Goal: Task Accomplishment & Management: Manage account settings

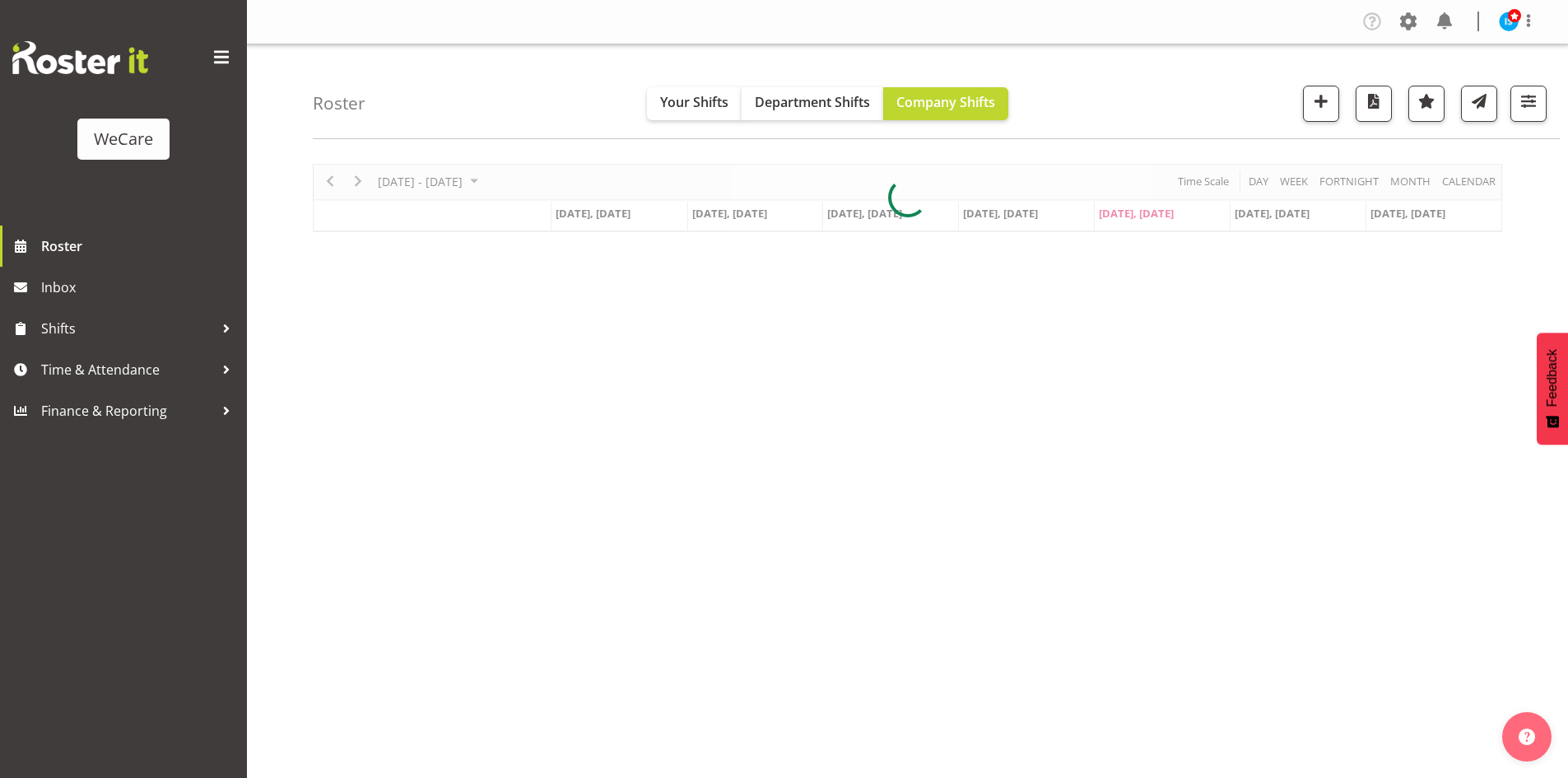
click at [1422, 21] on div "Company Settings Roles & Skills Tasks Jobs Employees Locations & Departments Ac…" at bounding box center [1455, 22] width 192 height 27
click at [1407, 22] on span at bounding box center [1408, 22] width 26 height 26
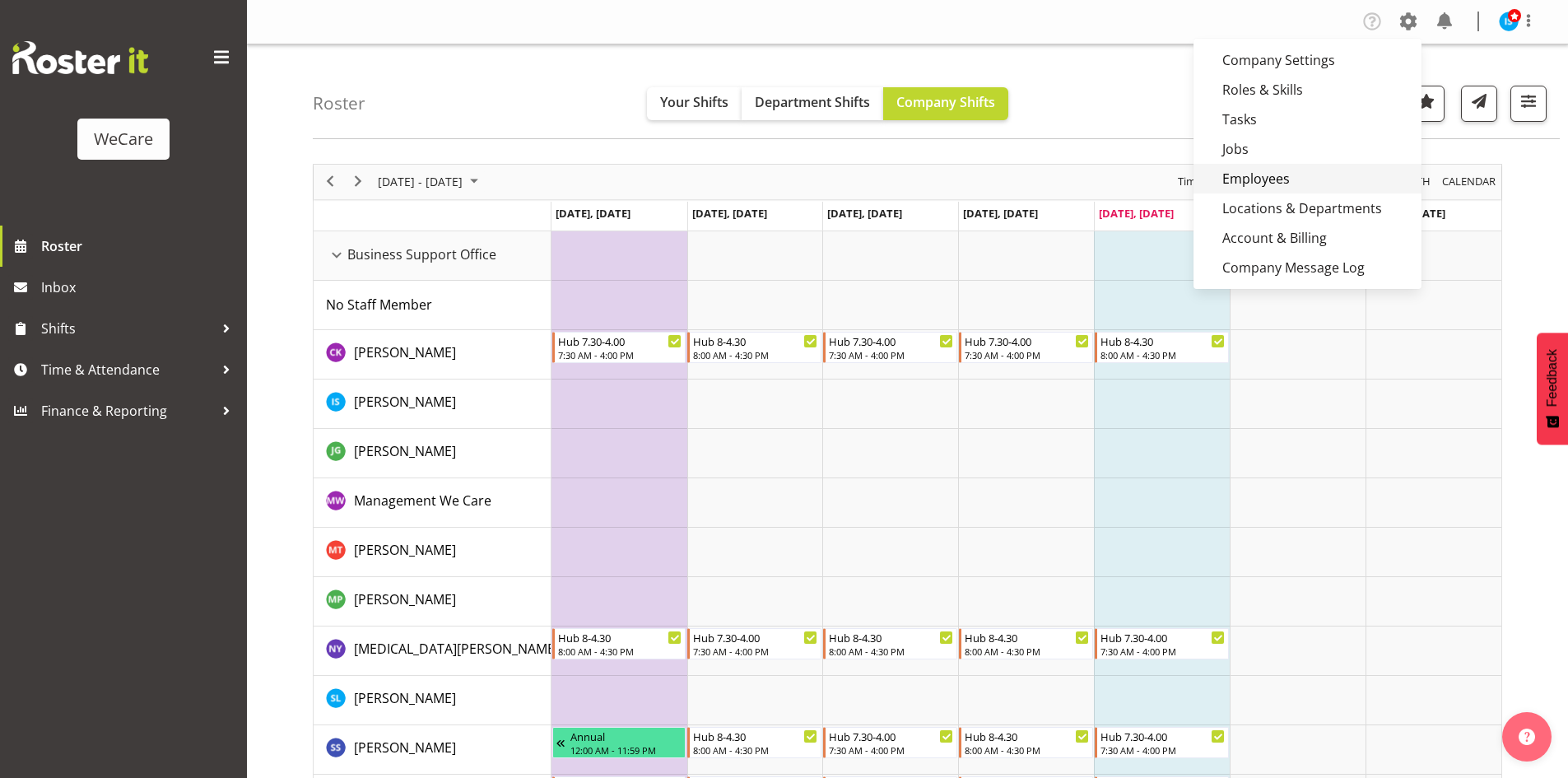
click at [1311, 179] on link "Employees" at bounding box center [1307, 178] width 228 height 30
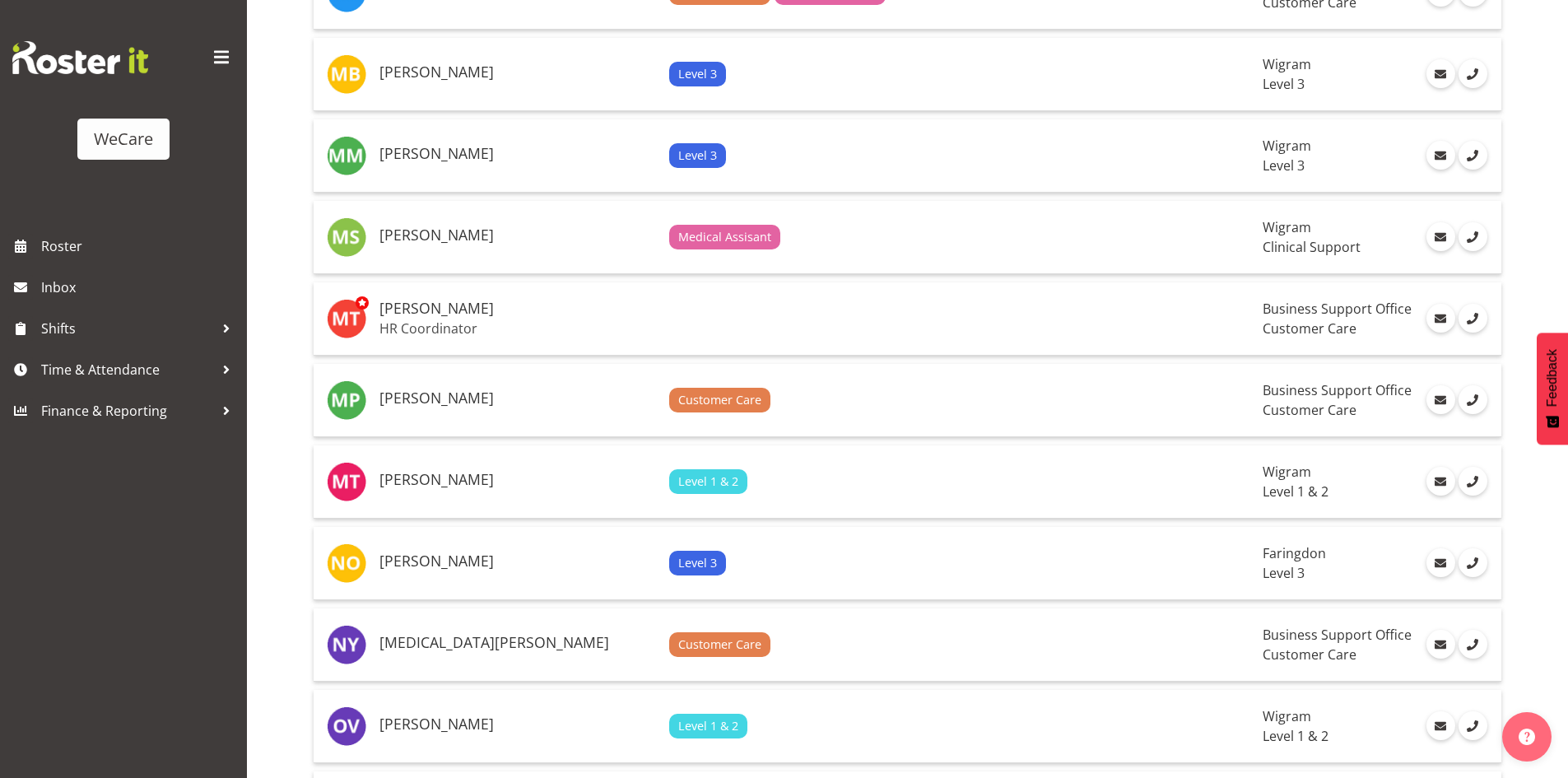
scroll to position [3619, 0]
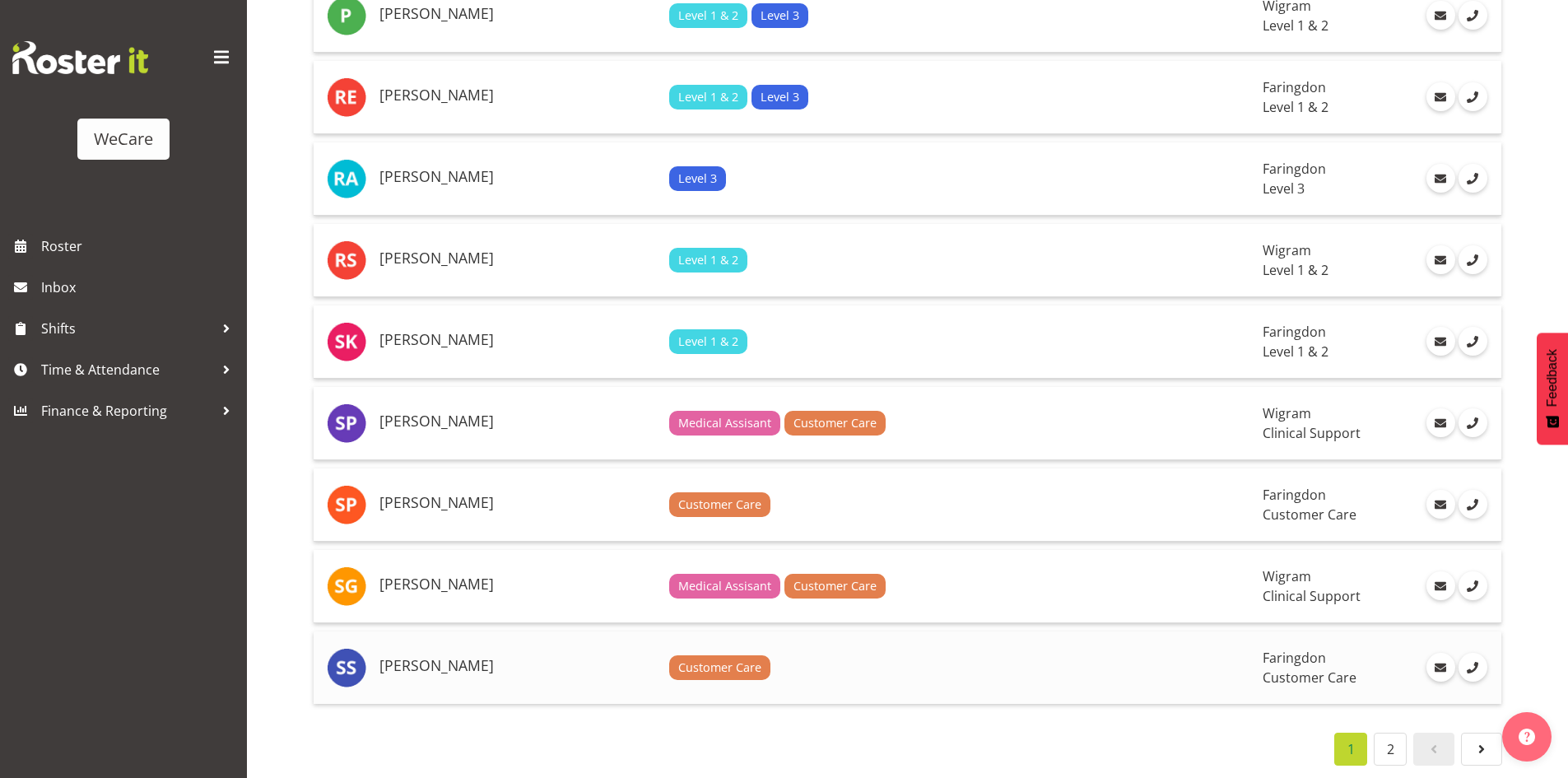
click at [438, 674] on td "[PERSON_NAME]" at bounding box center [517, 667] width 290 height 72
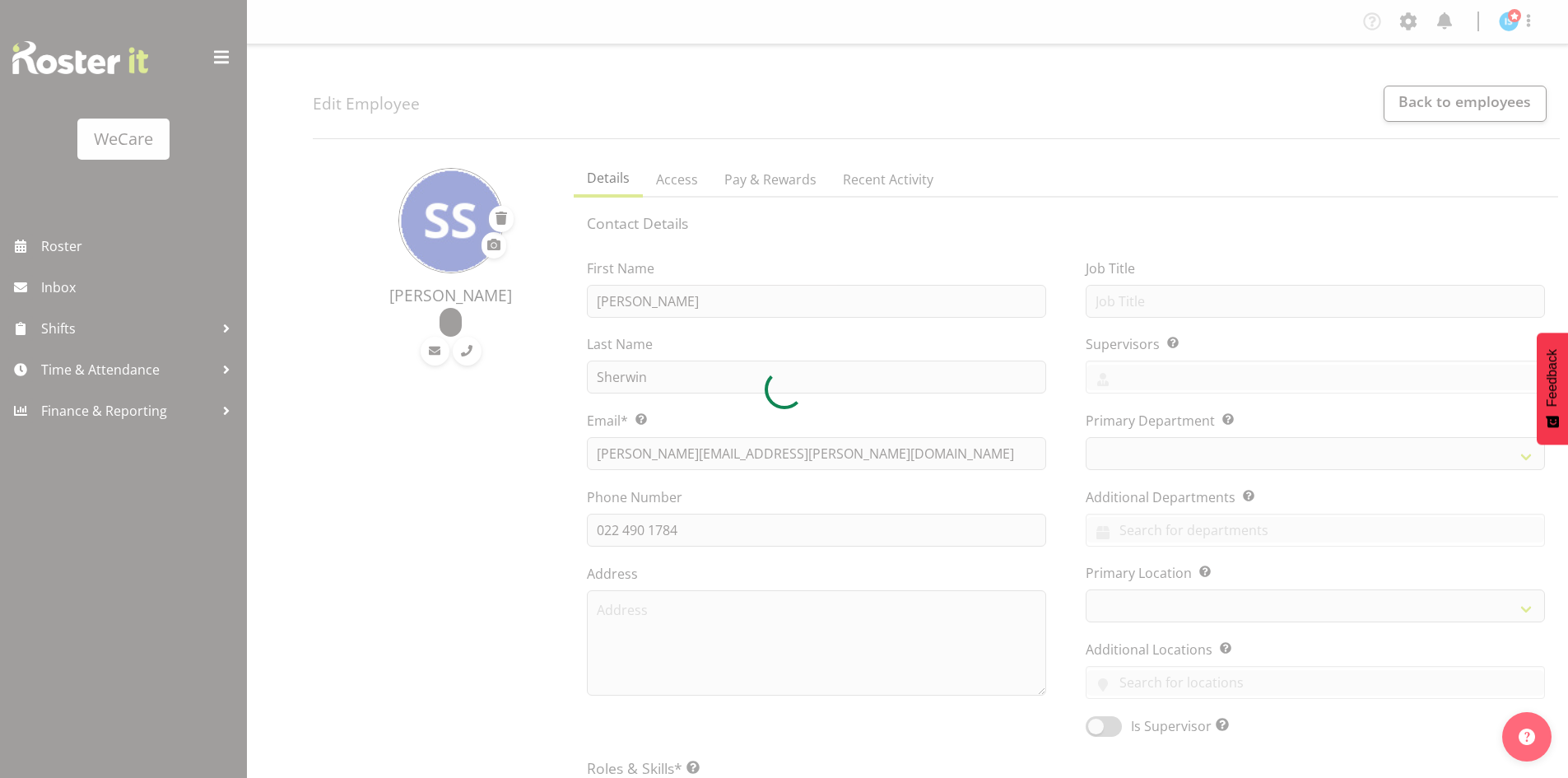
select select "location"
select select "TimelineWeek"
select select
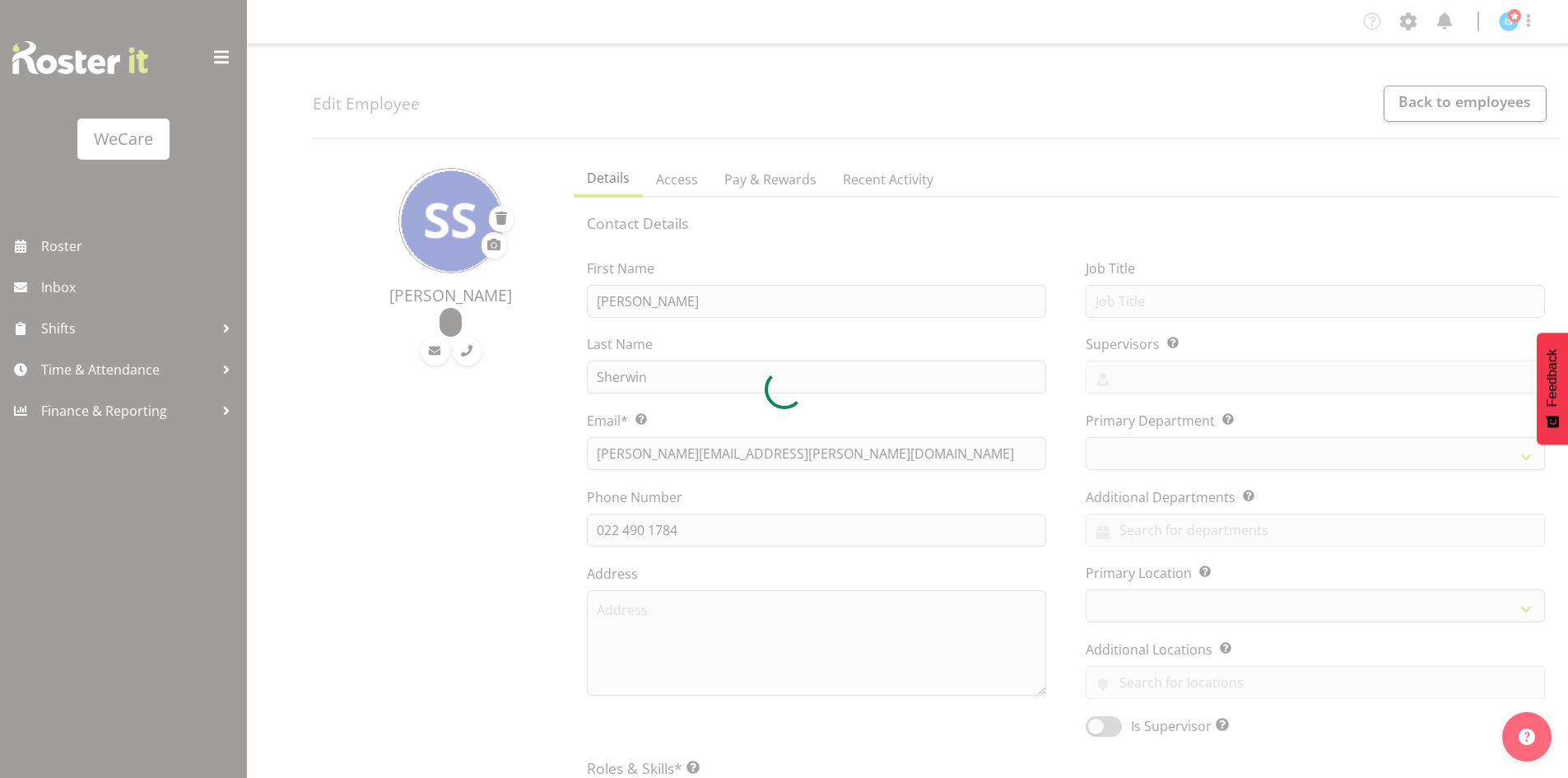
select select "1281"
select select "853"
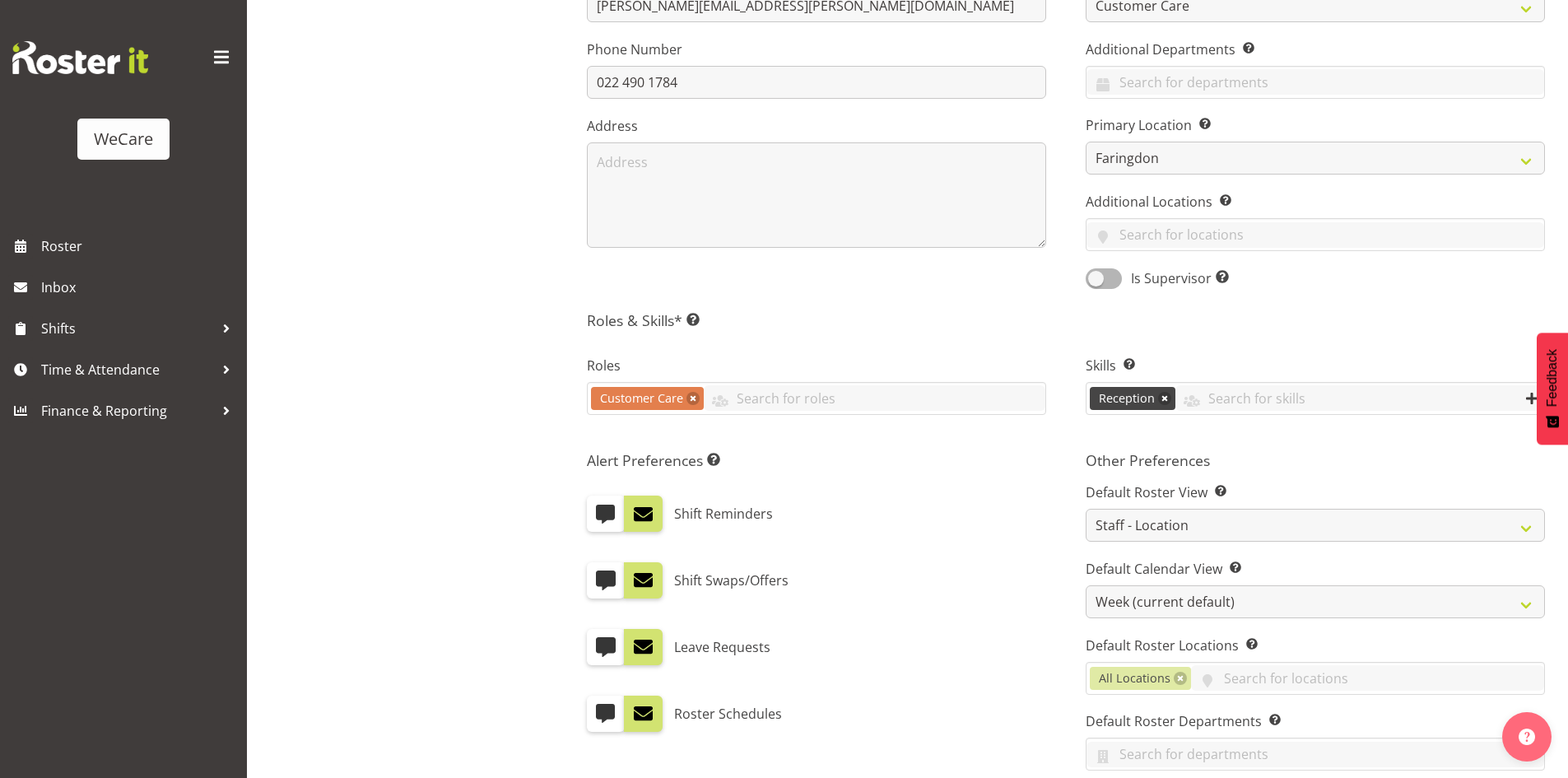
scroll to position [742, 0]
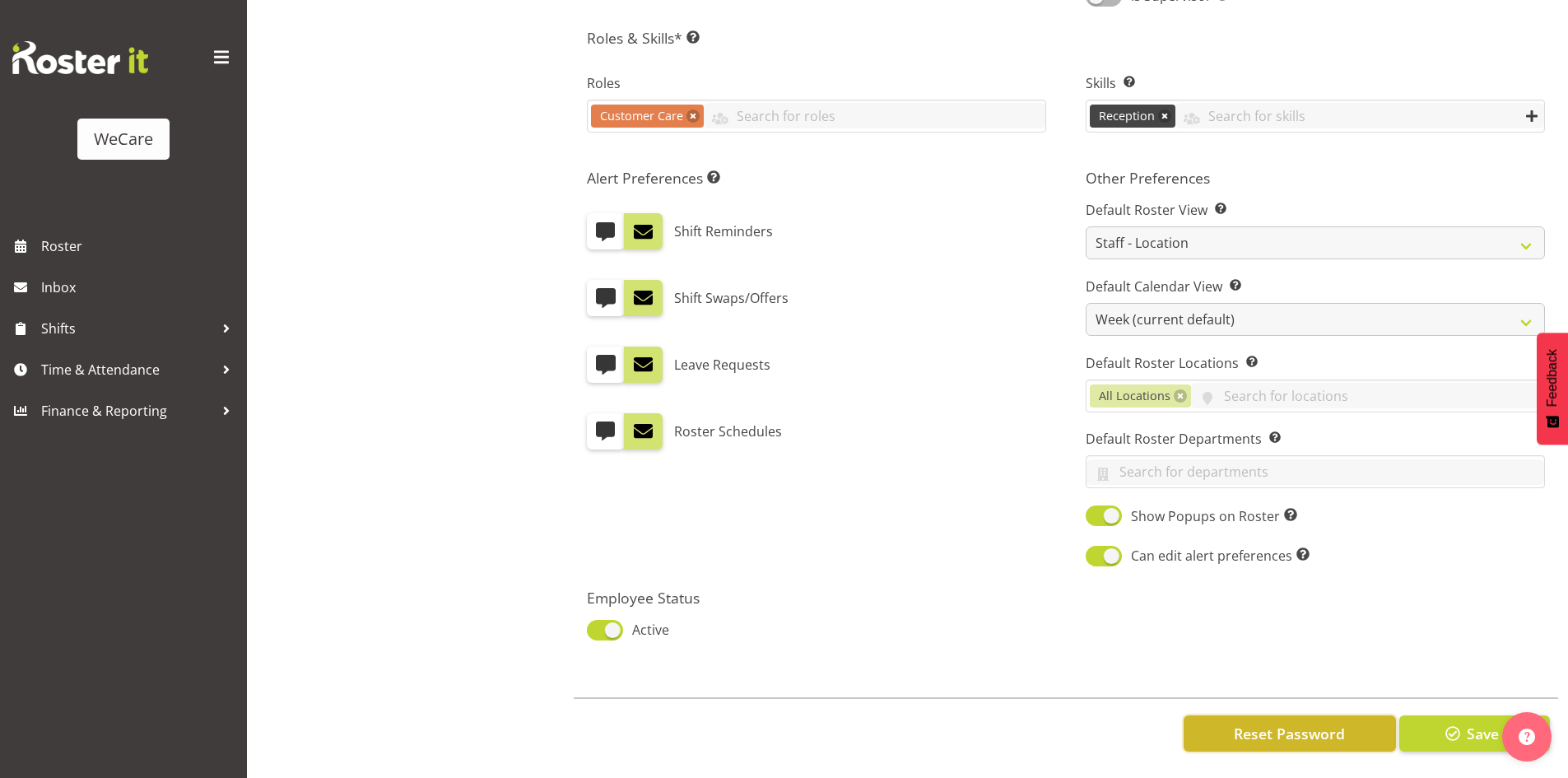
click at [1332, 732] on button "Reset Password" at bounding box center [1290, 733] width 212 height 37
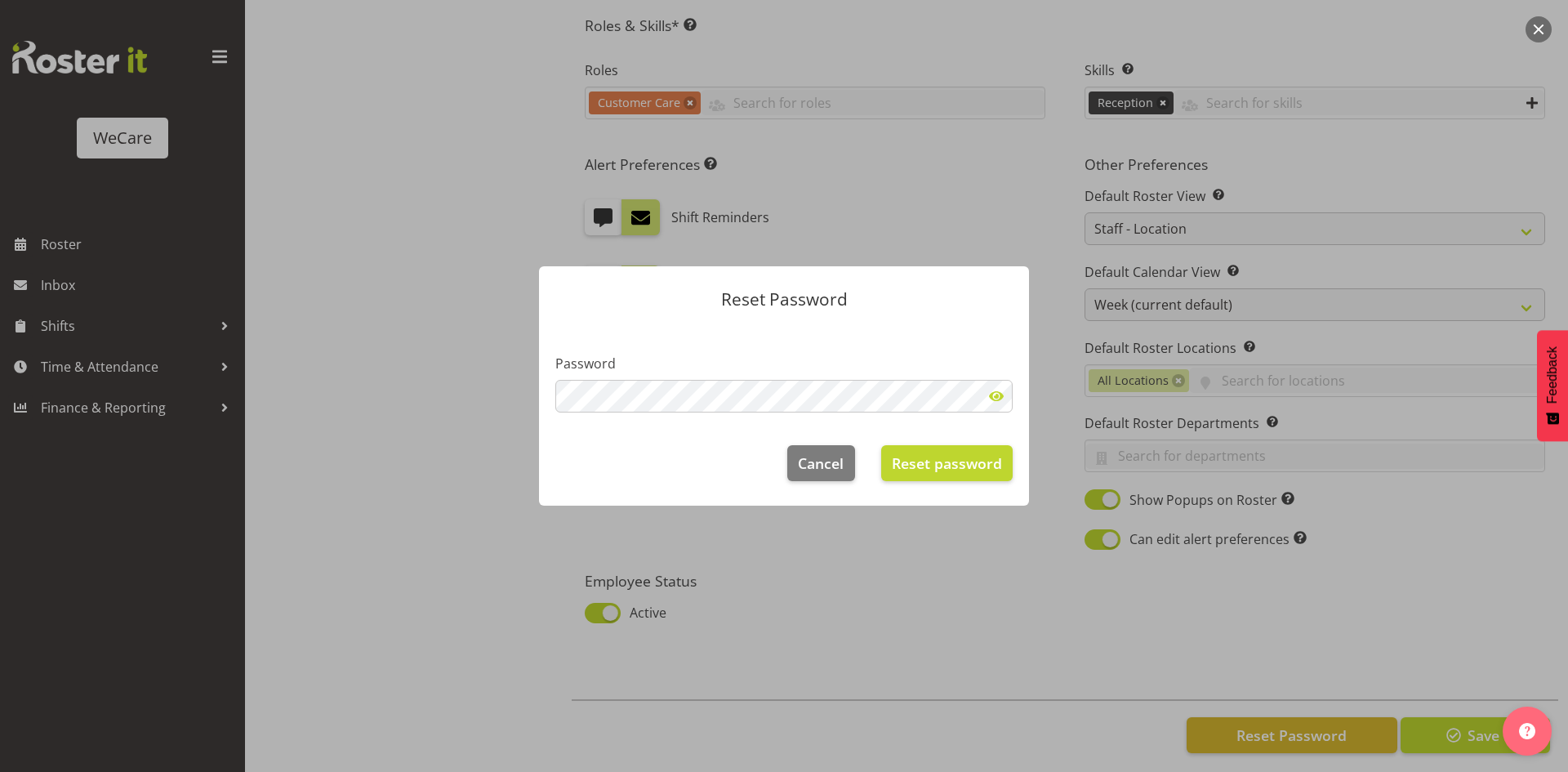
click at [990, 400] on span at bounding box center [995, 396] width 33 height 33
click at [797, 332] on section "Password" at bounding box center [784, 376] width 490 height 104
click at [963, 471] on span "Reset password" at bounding box center [947, 463] width 110 height 21
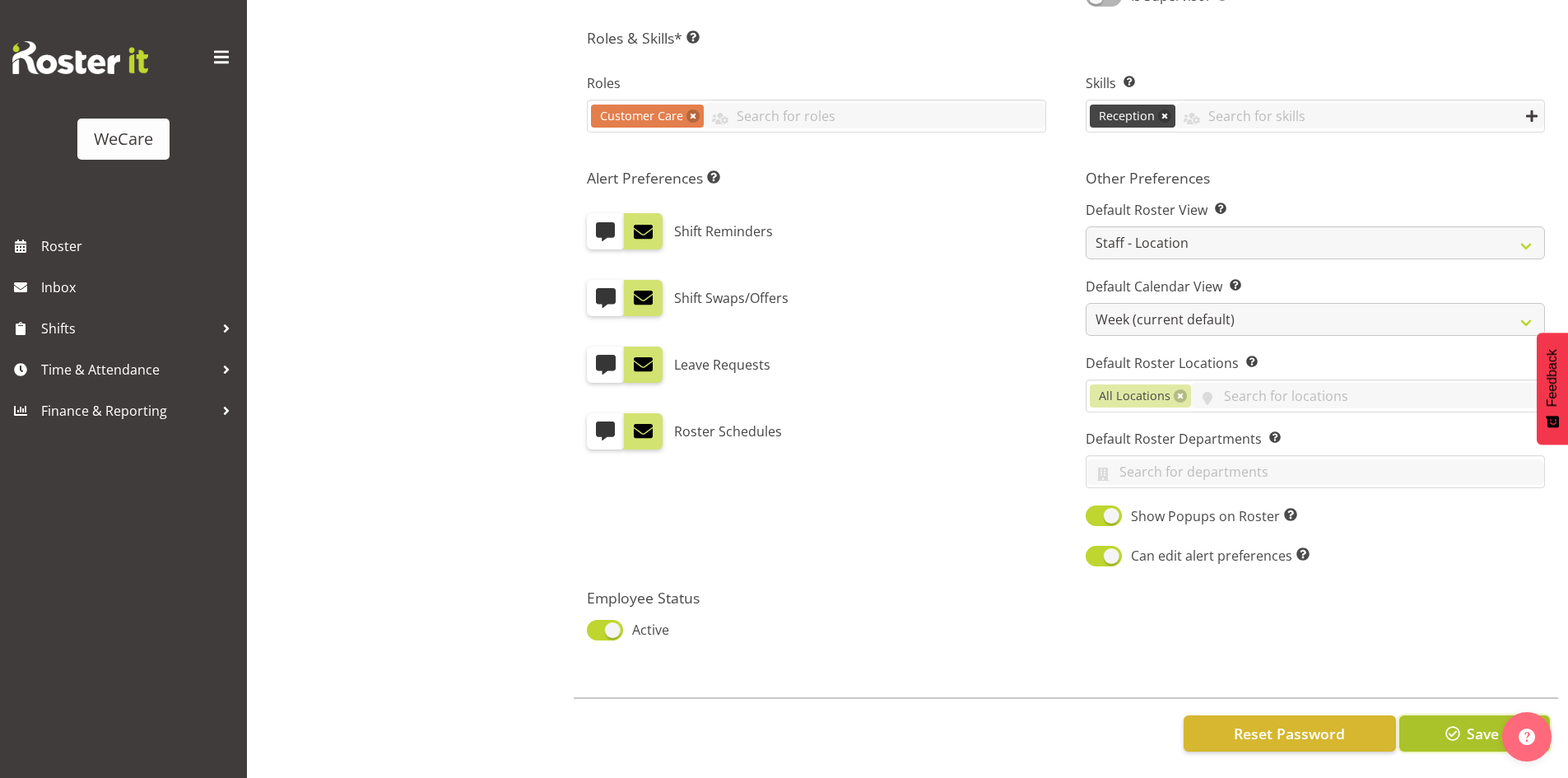
click at [1479, 729] on span "Save" at bounding box center [1483, 733] width 32 height 22
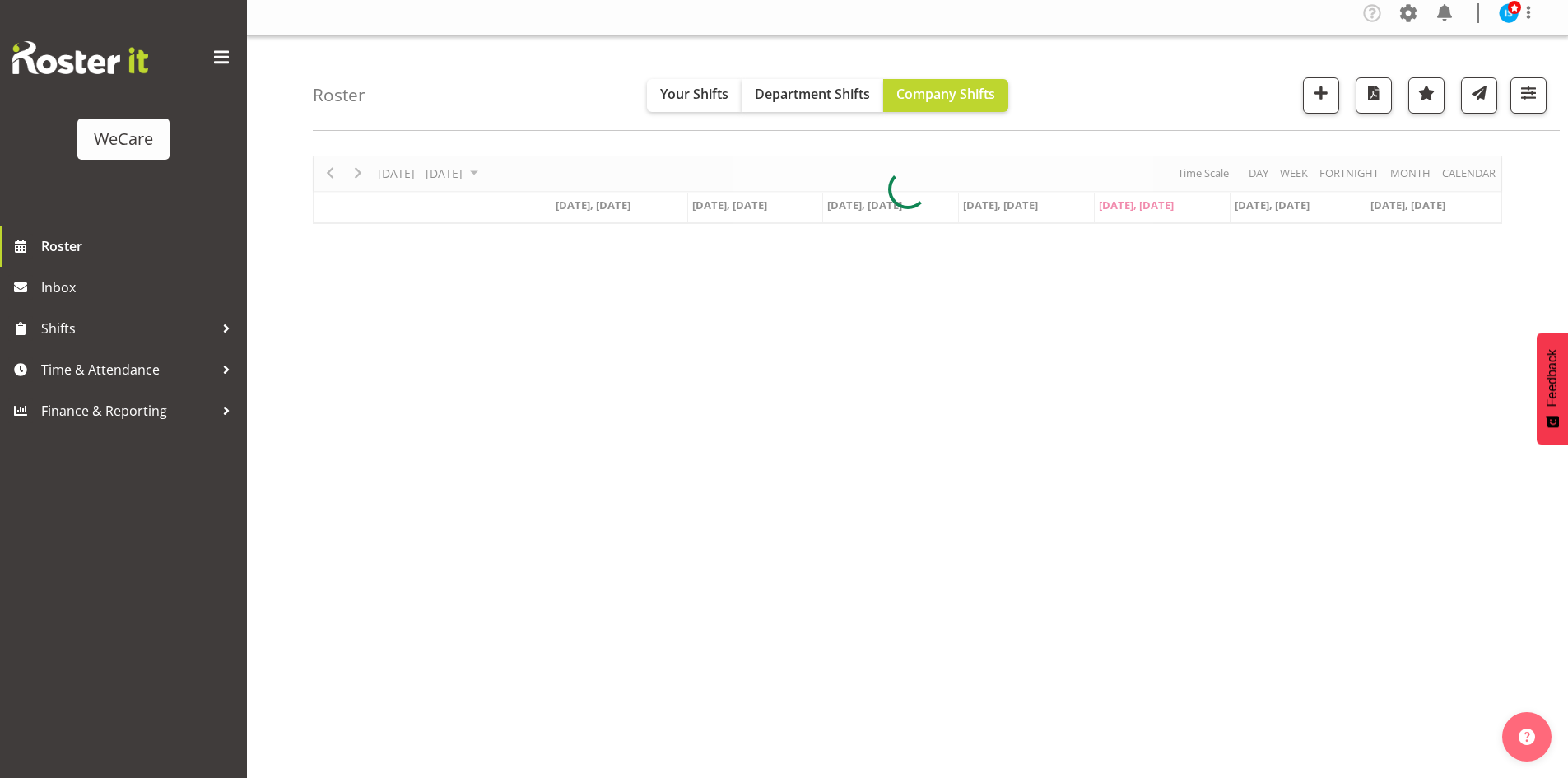
scroll to position [32, 0]
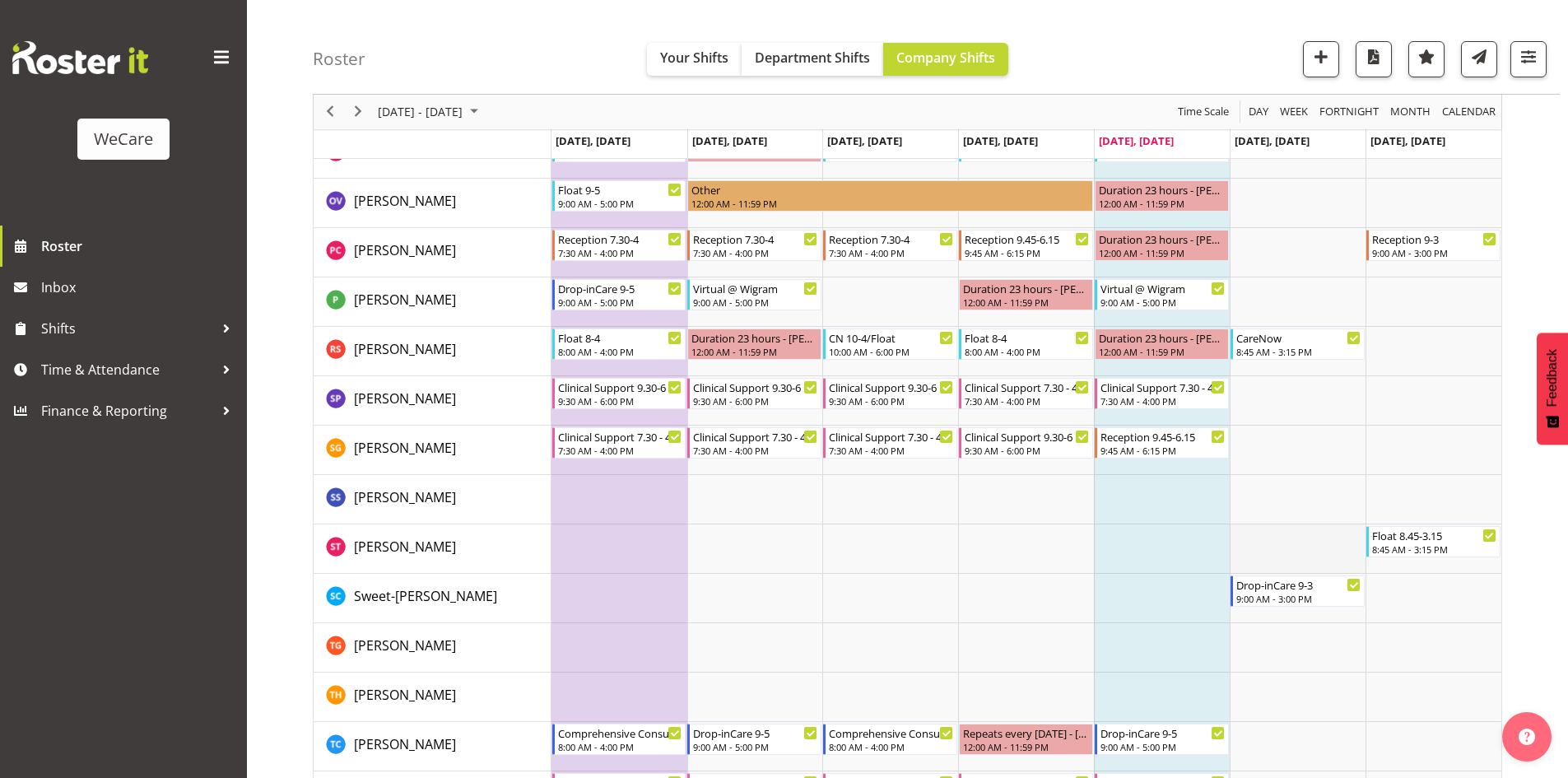
scroll to position [5815, 0]
